Goal: Navigation & Orientation: Find specific page/section

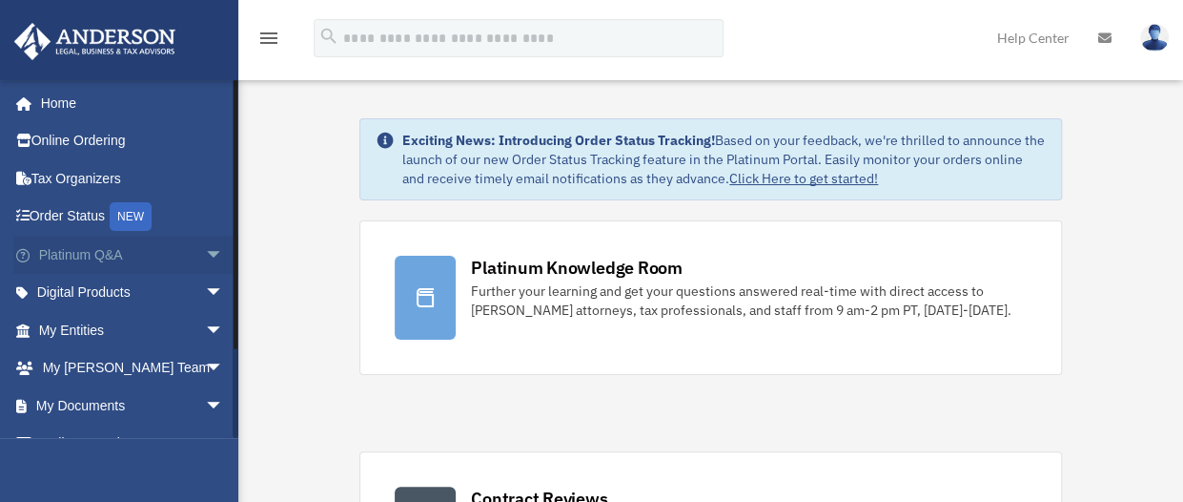
click at [205, 254] on span "arrow_drop_down" at bounding box center [224, 255] width 38 height 39
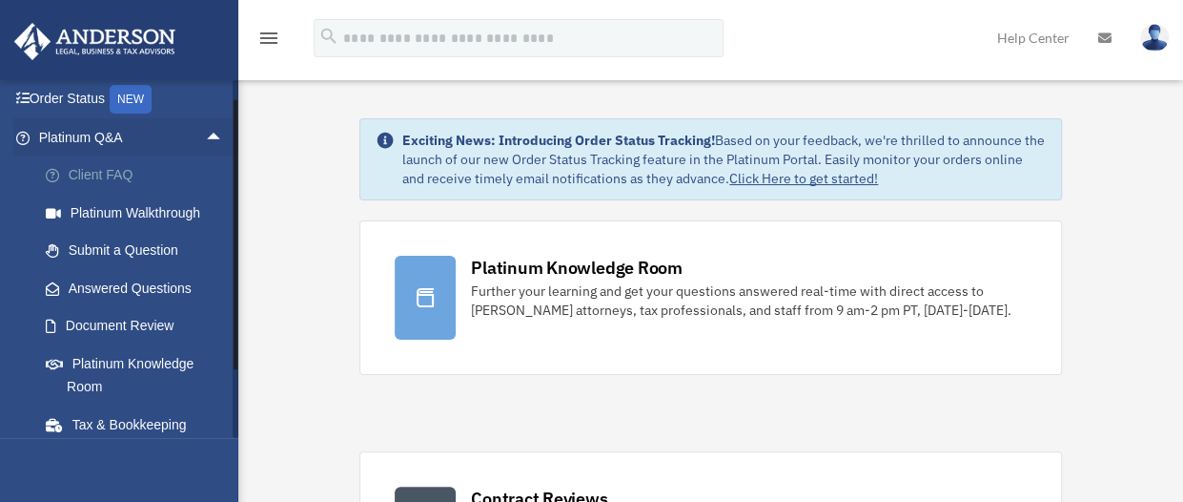
scroll to position [118, 0]
click at [104, 358] on link "Platinum Knowledge Room" at bounding box center [140, 373] width 226 height 61
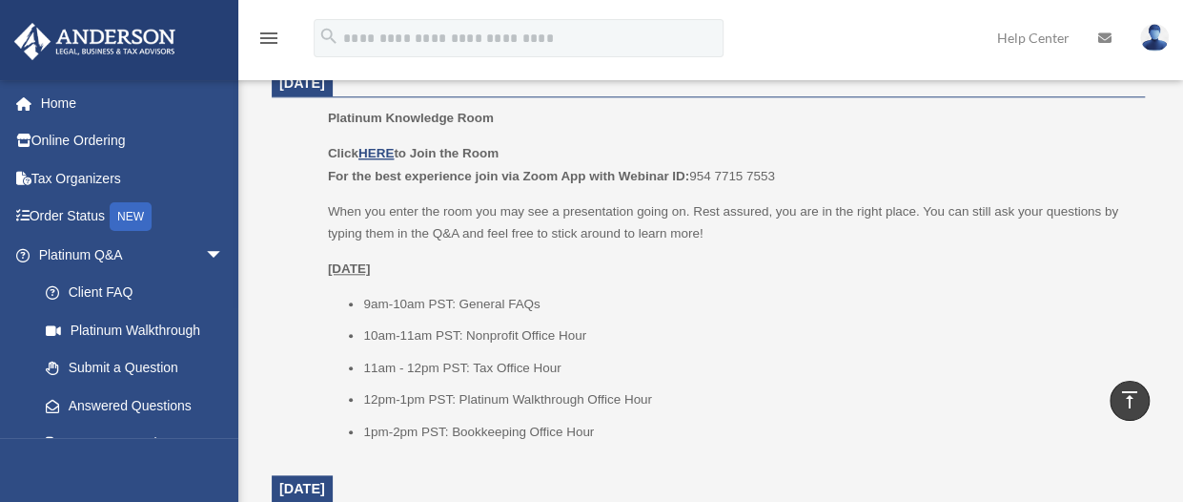
scroll to position [833, 0]
click at [381, 147] on u "HERE" at bounding box center [375, 152] width 35 height 14
